Goal: Transaction & Acquisition: Obtain resource

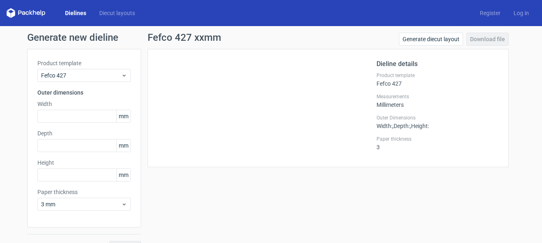
click at [80, 12] on link "Dielines" at bounding box center [76, 13] width 34 height 8
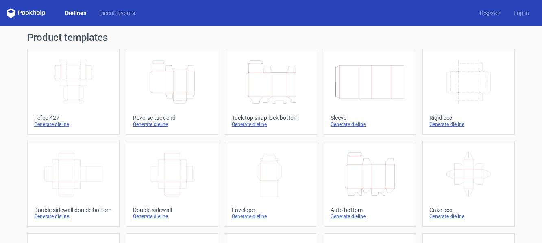
click at [265, 86] on icon "Height Depth Width" at bounding box center [271, 82] width 72 height 46
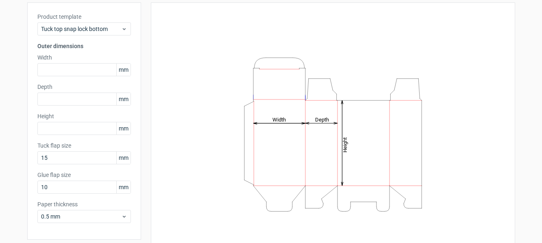
scroll to position [44, 0]
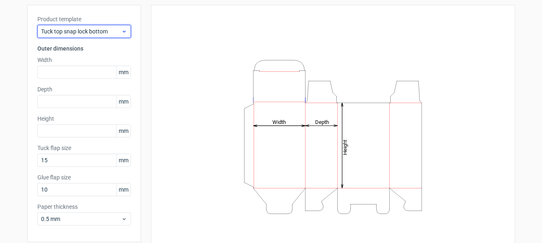
click at [122, 30] on icon at bounding box center [124, 31] width 6 height 7
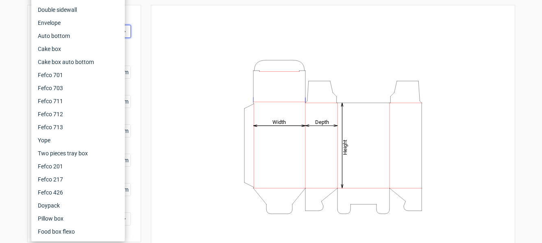
click at [170, 27] on div "Height Depth Width" at bounding box center [333, 136] width 344 height 243
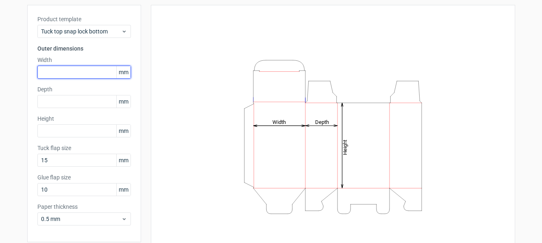
click at [61, 69] on input "text" at bounding box center [84, 72] width 94 height 13
type input "215"
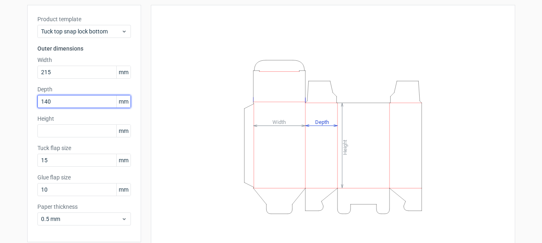
type input "140"
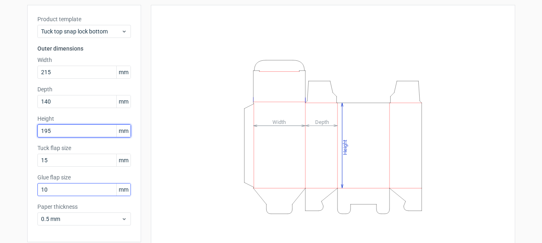
type input "195"
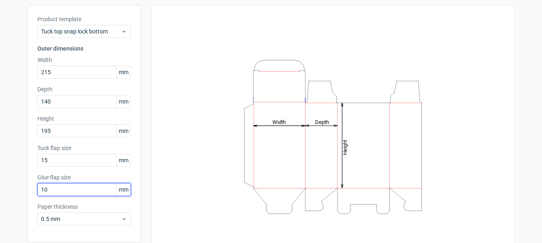
drag, startPoint x: 48, startPoint y: 192, endPoint x: -9, endPoint y: 203, distance: 57.3
click at [0, 203] on html "Dielines Diecut layouts Register Log in Generate new dieline Product template T…" at bounding box center [271, 121] width 542 height 243
type input "22"
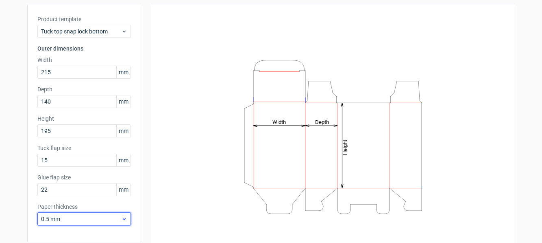
click at [114, 218] on span "0.5 mm" at bounding box center [81, 218] width 80 height 8
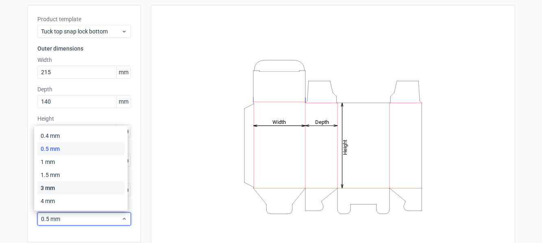
click at [55, 184] on div "3 mm" at bounding box center [80, 187] width 87 height 13
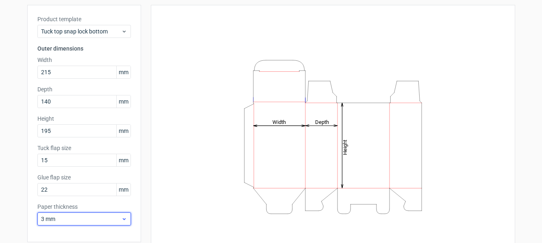
click at [121, 214] on div "3 mm" at bounding box center [84, 218] width 94 height 13
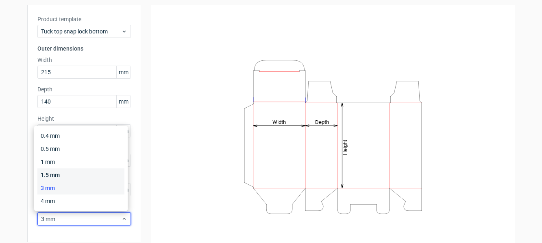
click at [81, 177] on div "1.5 mm" at bounding box center [80, 174] width 87 height 13
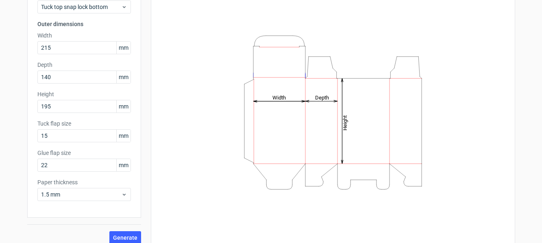
scroll to position [76, 0]
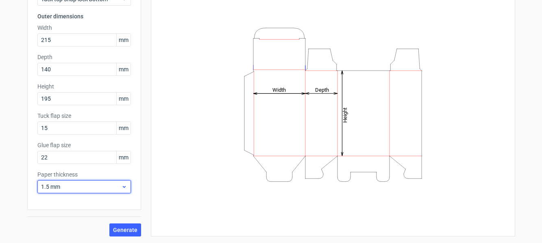
click at [127, 188] on div "1.5 mm" at bounding box center [84, 186] width 94 height 13
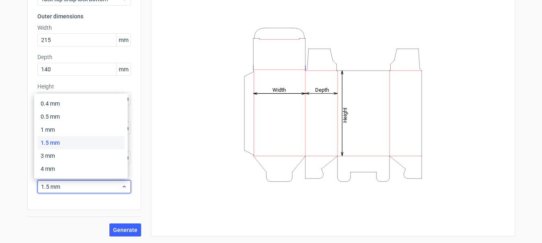
click at [126, 187] on div "1.5 mm" at bounding box center [84, 186] width 94 height 13
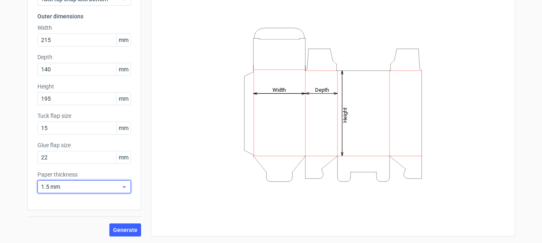
click at [124, 188] on icon at bounding box center [124, 186] width 6 height 7
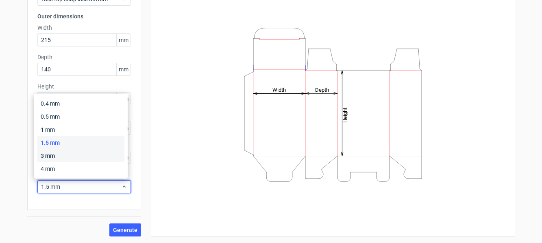
click at [82, 155] on div "3 mm" at bounding box center [80, 155] width 87 height 13
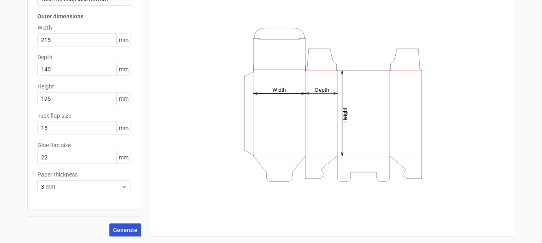
click at [129, 227] on span "Generate" at bounding box center [125, 230] width 24 height 6
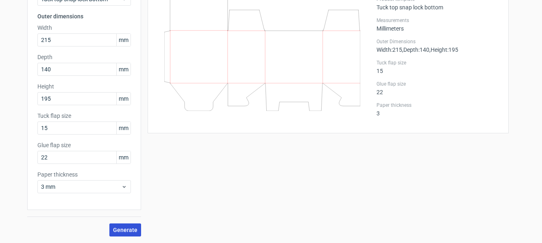
click at [115, 227] on span "Generate" at bounding box center [125, 230] width 24 height 6
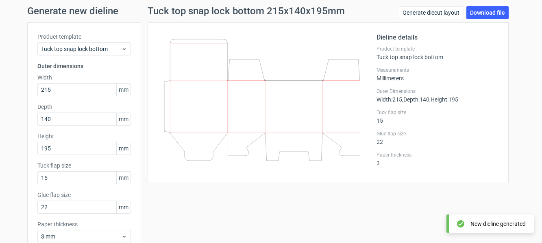
scroll to position [24, 0]
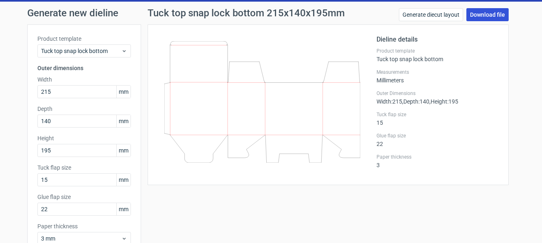
click at [486, 9] on link "Download file" at bounding box center [488, 14] width 42 height 13
